Goal: Task Accomplishment & Management: Manage account settings

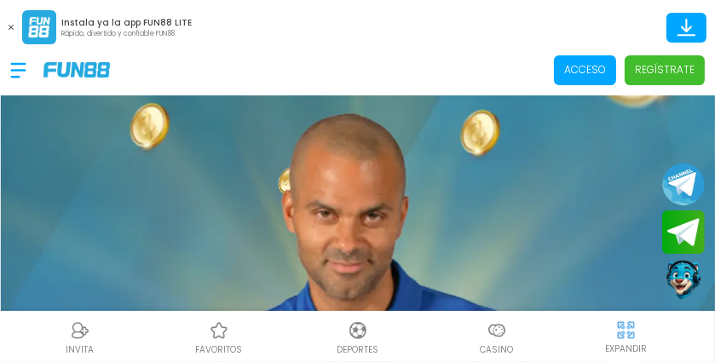
click at [582, 66] on p "Acceso" at bounding box center [585, 69] width 42 height 15
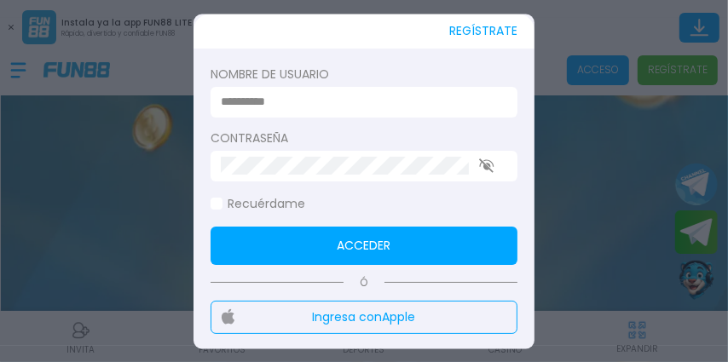
click at [279, 95] on input at bounding box center [359, 103] width 276 height 18
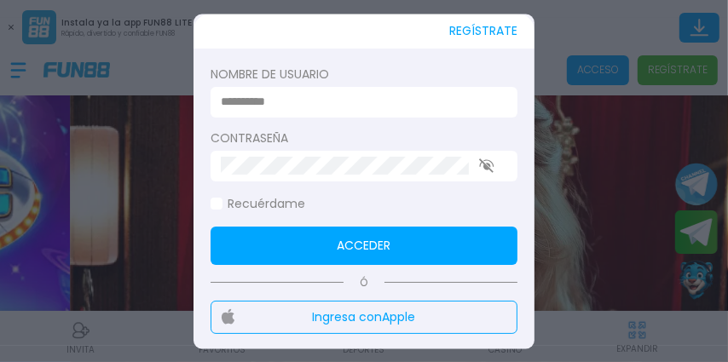
type input "*******"
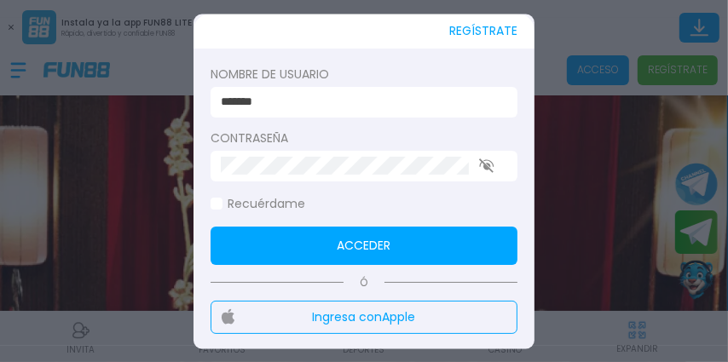
click at [413, 241] on button "Acceder" at bounding box center [364, 246] width 307 height 38
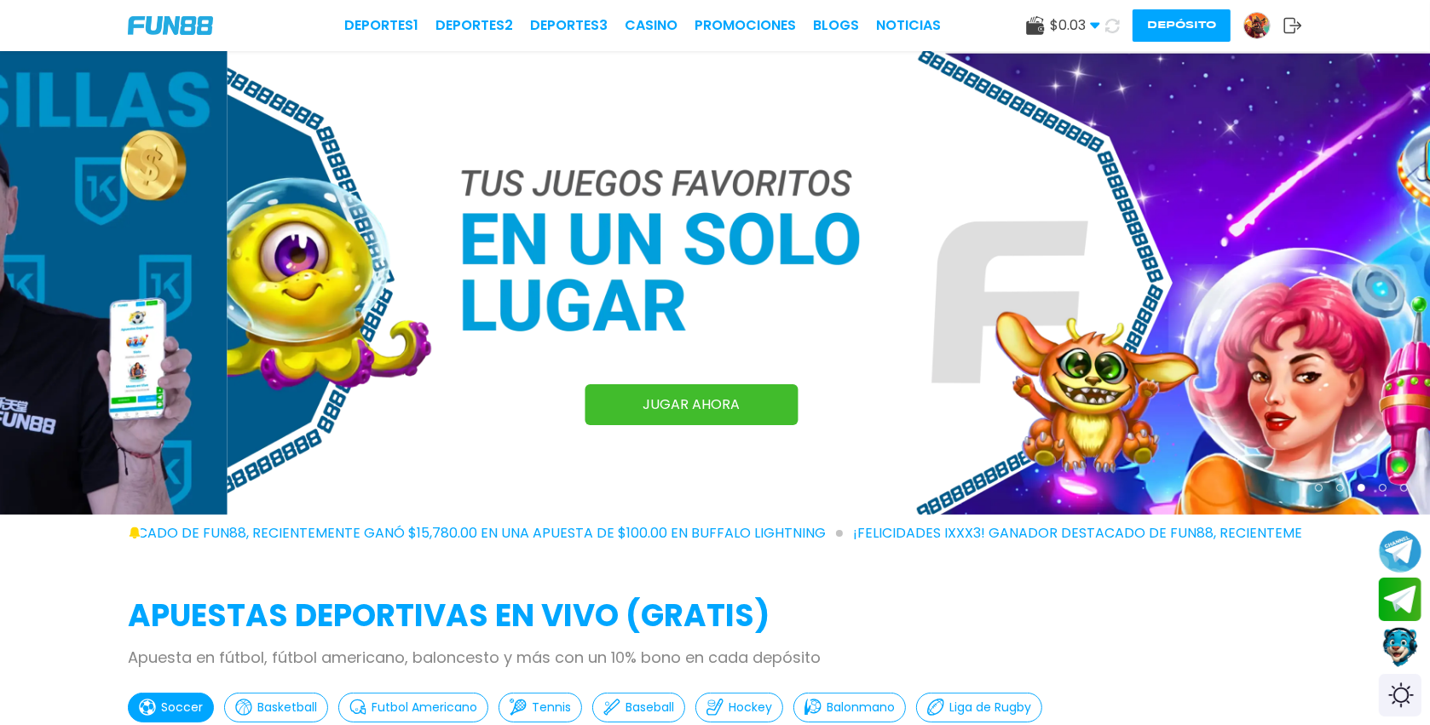
click at [714, 23] on img at bounding box center [1257, 26] width 26 height 26
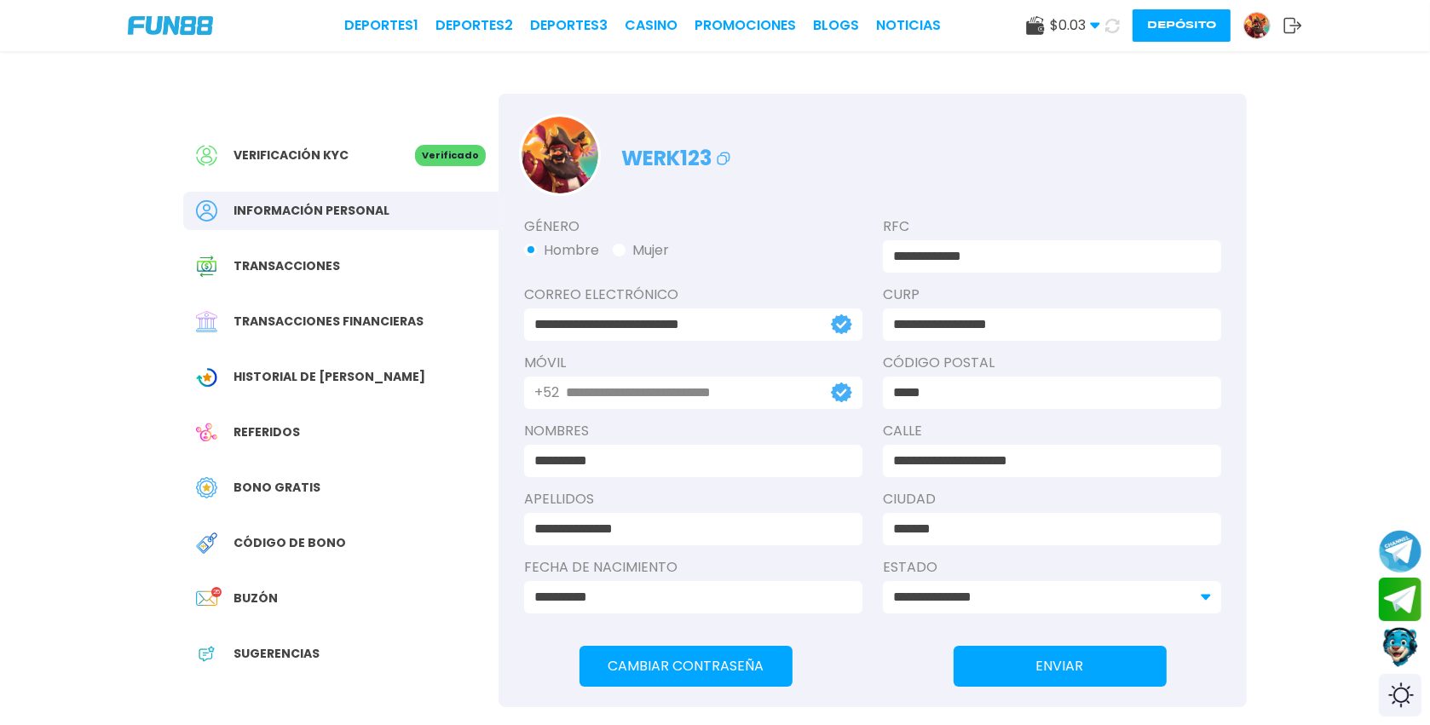
click at [300, 361] on span "Código de bono" at bounding box center [290, 543] width 113 height 18
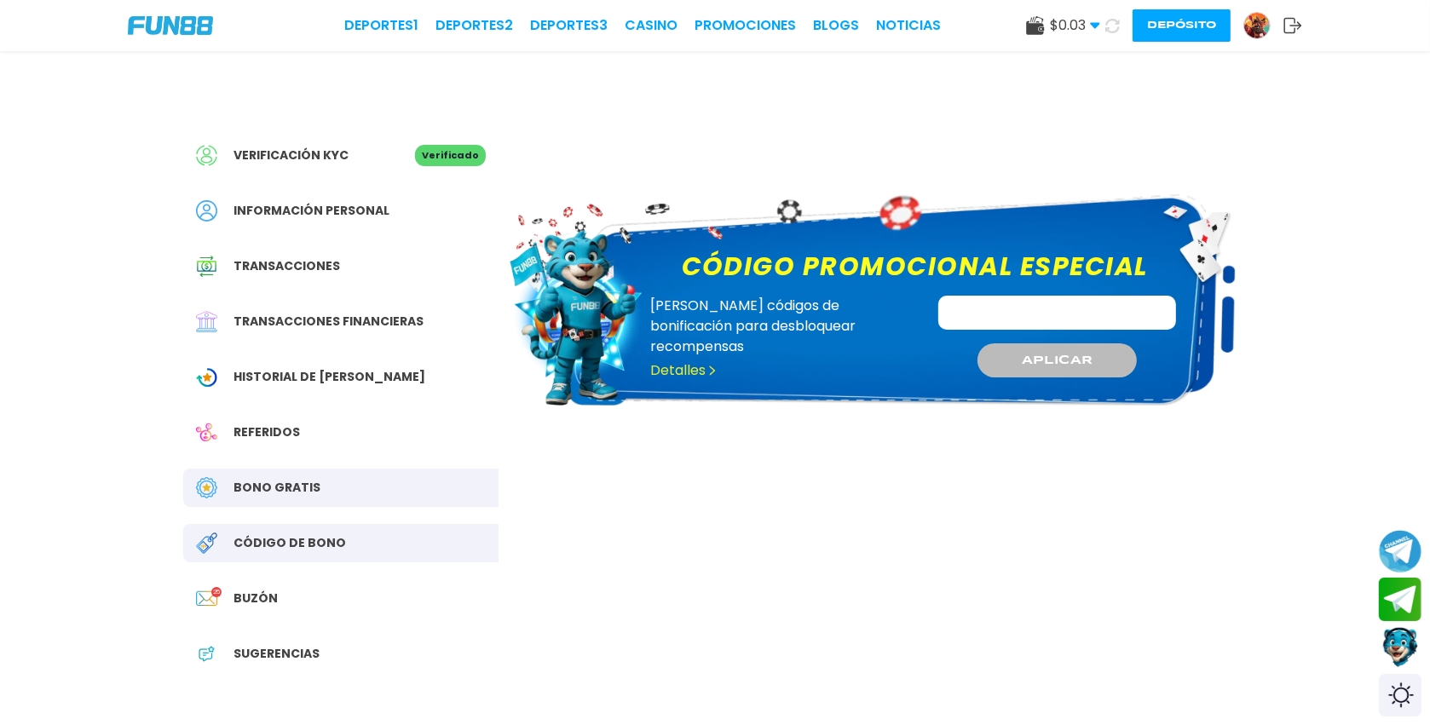
click at [714, 304] on input "Código promocional especial" at bounding box center [1057, 313] width 239 height 34
click at [714, 361] on span "APLICAR" at bounding box center [1057, 360] width 72 height 18
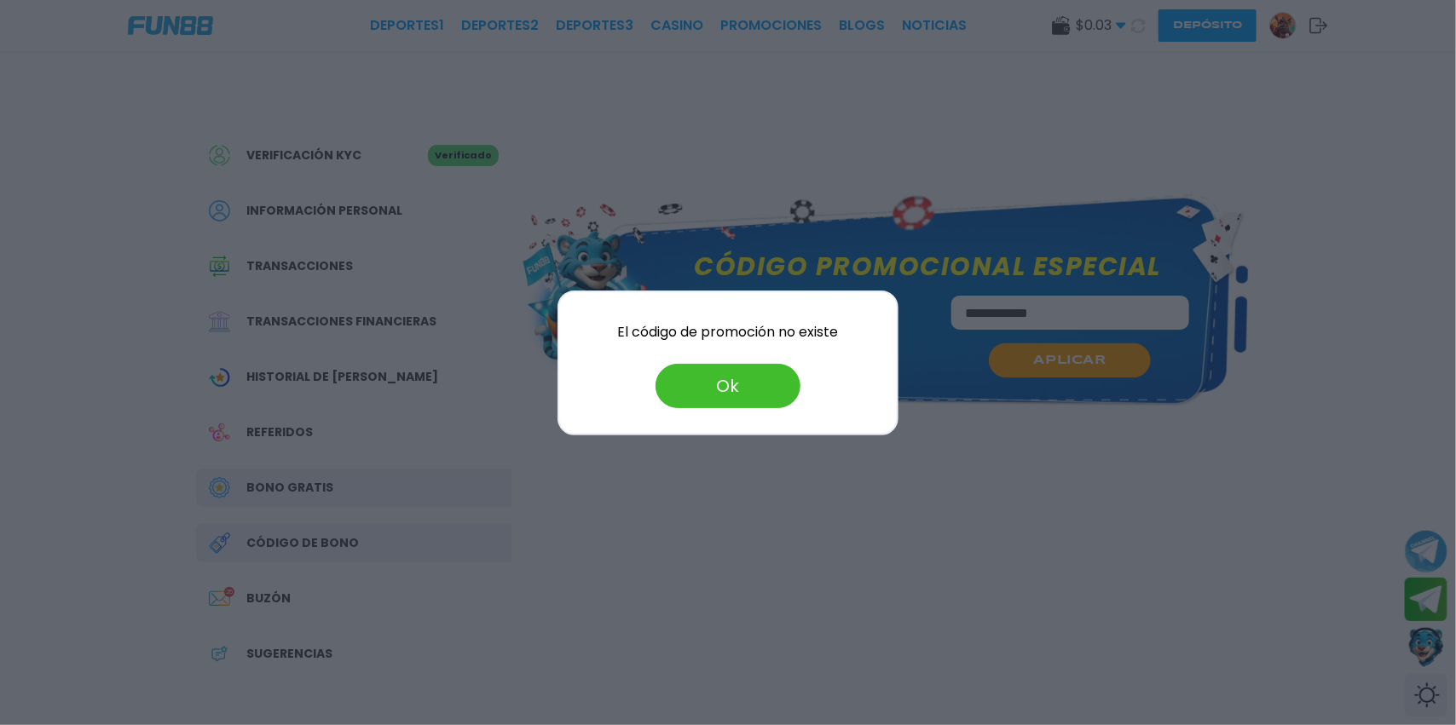
click at [714, 361] on button "Ok" at bounding box center [727, 386] width 145 height 44
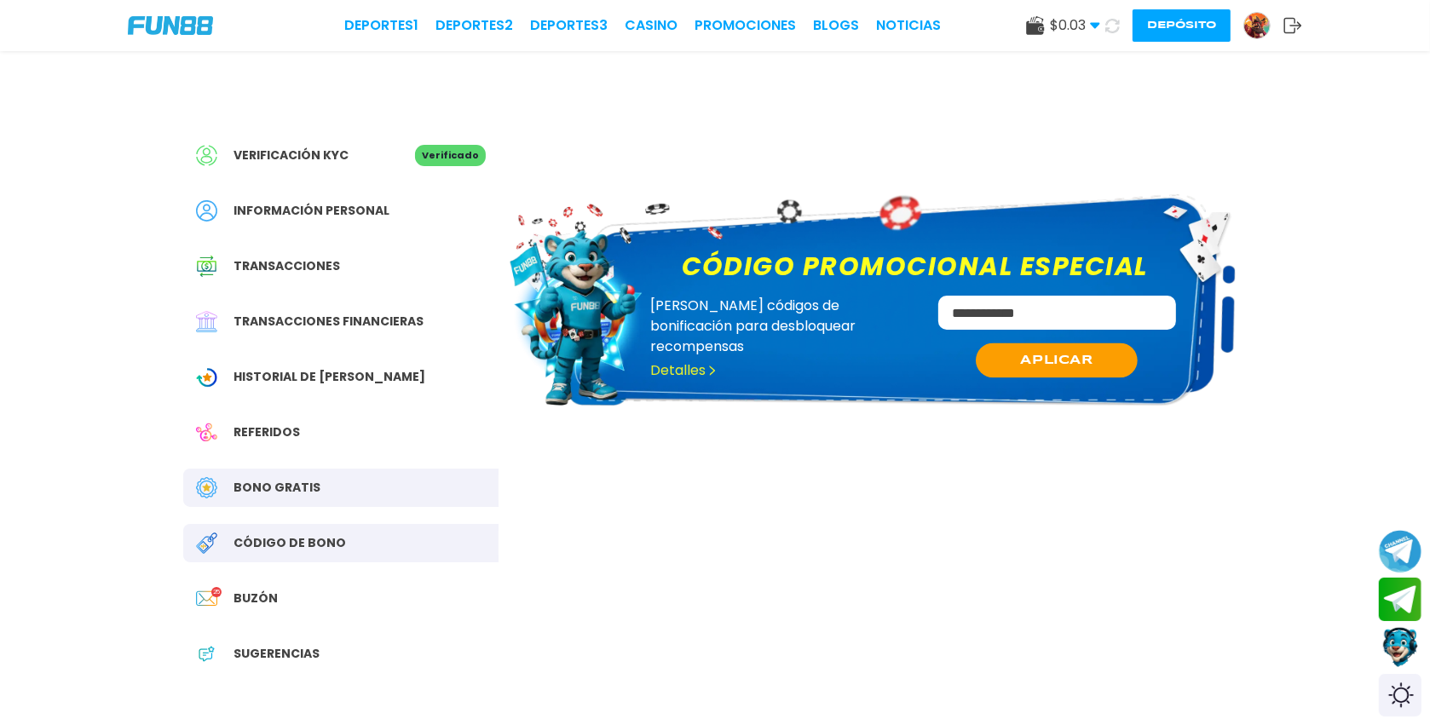
drag, startPoint x: 1071, startPoint y: 314, endPoint x: 876, endPoint y: 361, distance: 200.9
click at [714, 361] on div "**********" at bounding box center [915, 345] width 550 height 99
type input "**********"
click at [714, 355] on span "APLICAR" at bounding box center [1057, 360] width 72 height 18
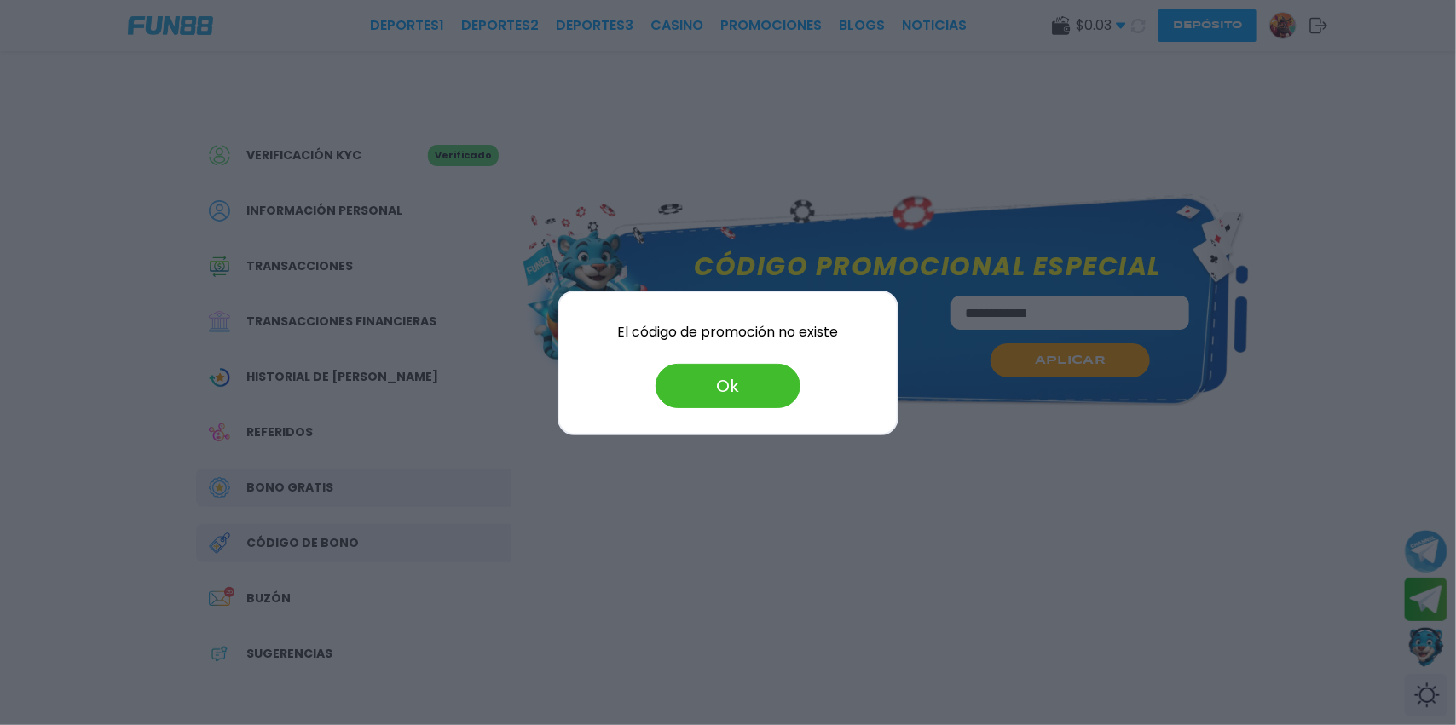
click at [707, 361] on button "Ok" at bounding box center [727, 386] width 145 height 44
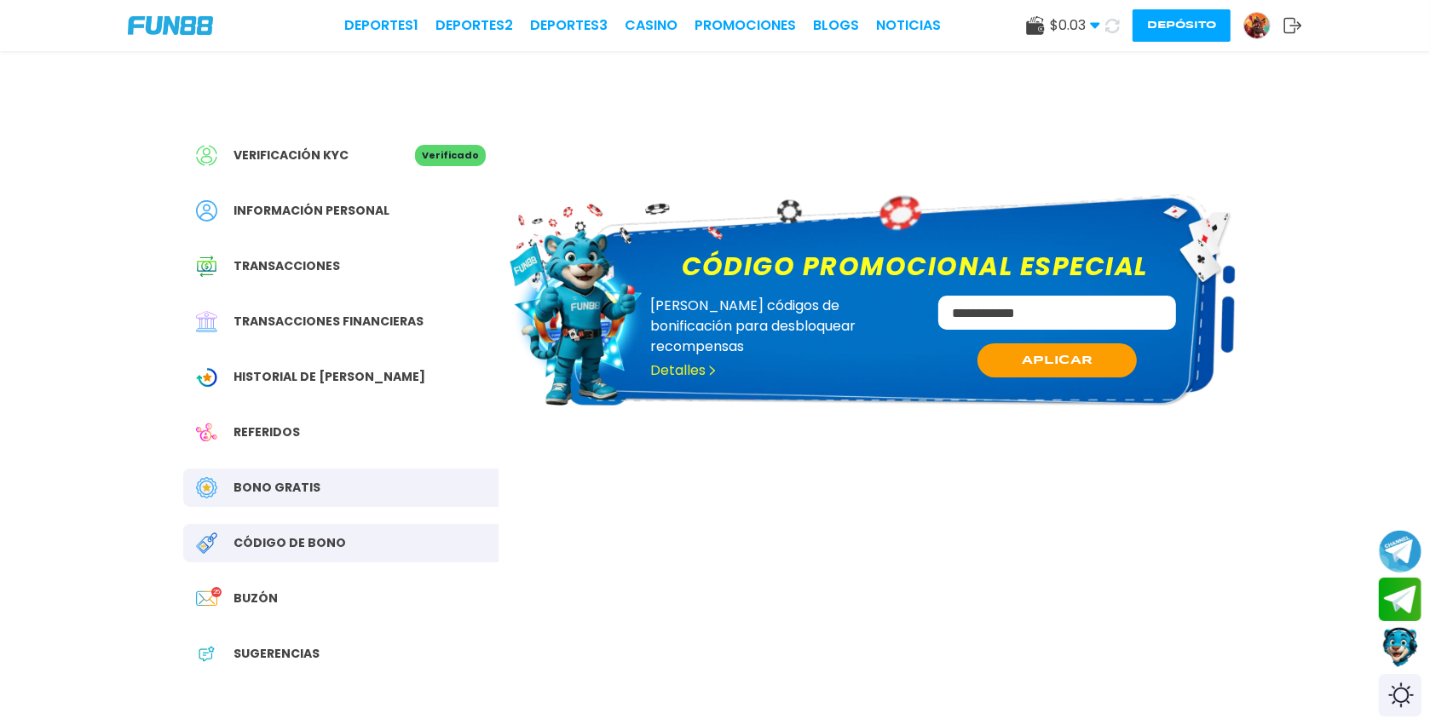
click at [366, 361] on div "Bono Gratis" at bounding box center [340, 488] width 315 height 38
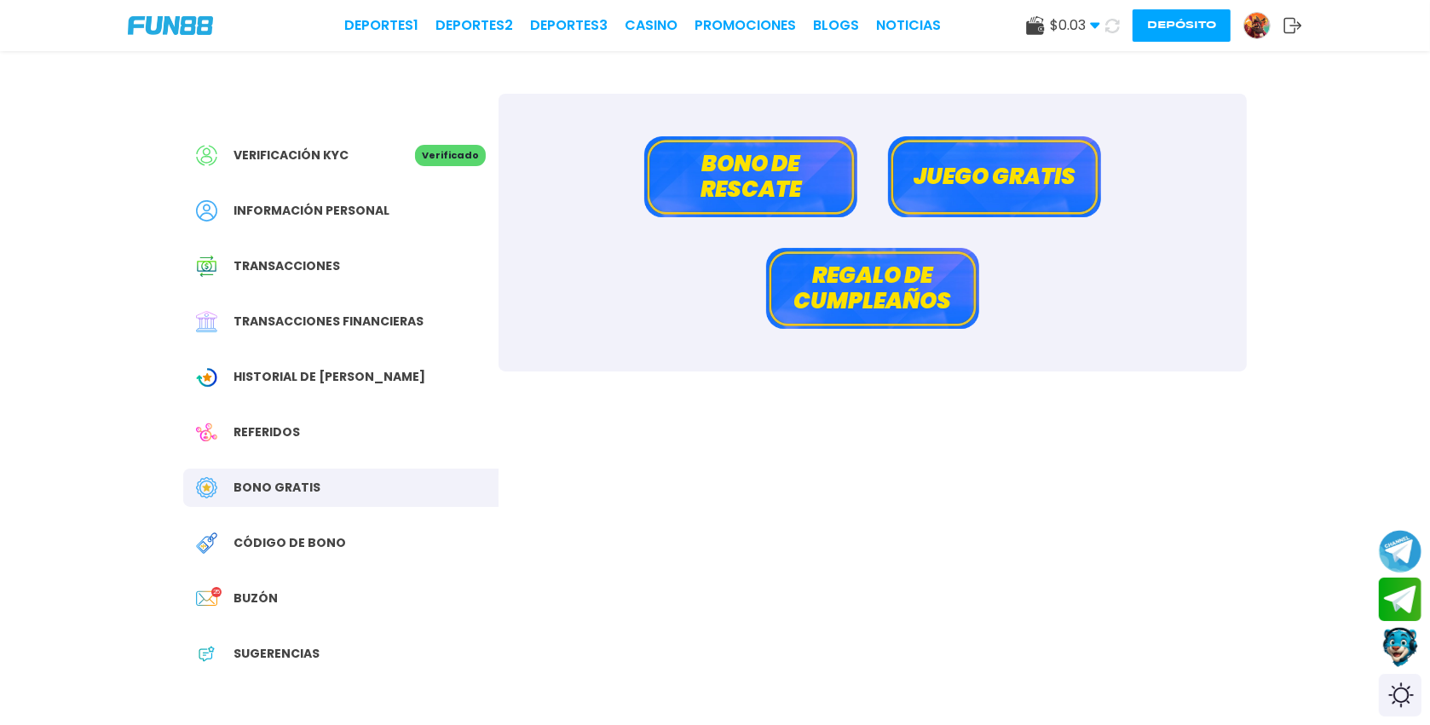
click at [325, 361] on span "Código de bono" at bounding box center [290, 543] width 113 height 18
